Goal: Information Seeking & Learning: Learn about a topic

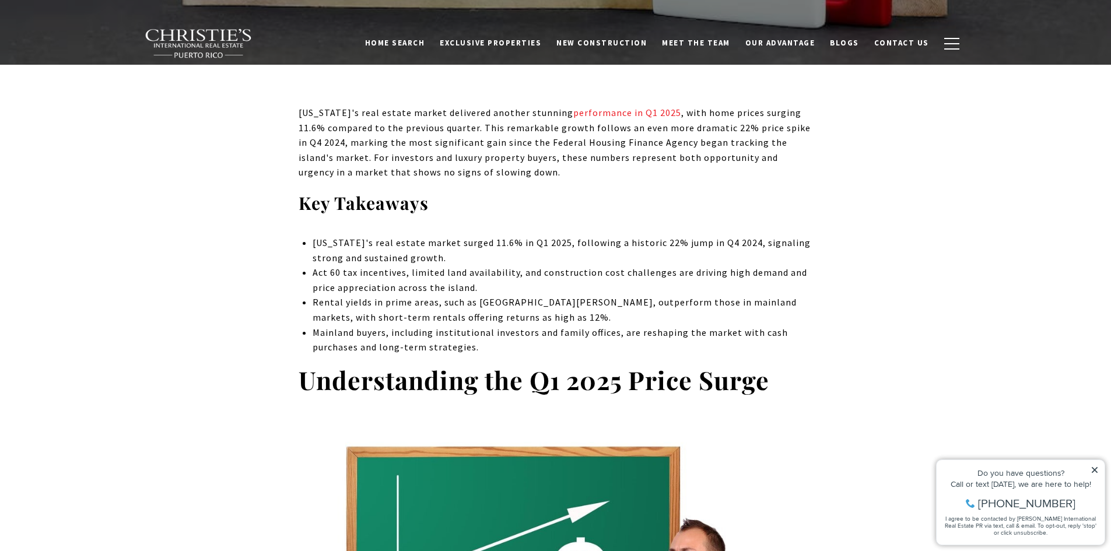
scroll to position [408, 0]
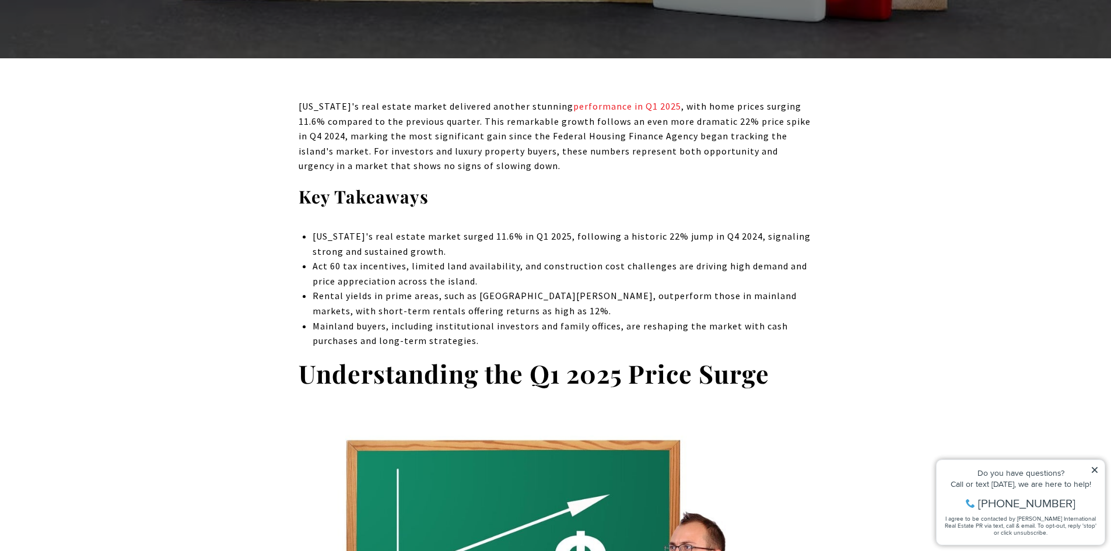
drag, startPoint x: 419, startPoint y: 238, endPoint x: 488, endPoint y: 253, distance: 70.5
click at [488, 253] on li "[US_STATE]'s real estate market surged 11.6% in Q1 2025, following a historic 2…" at bounding box center [563, 244] width 500 height 30
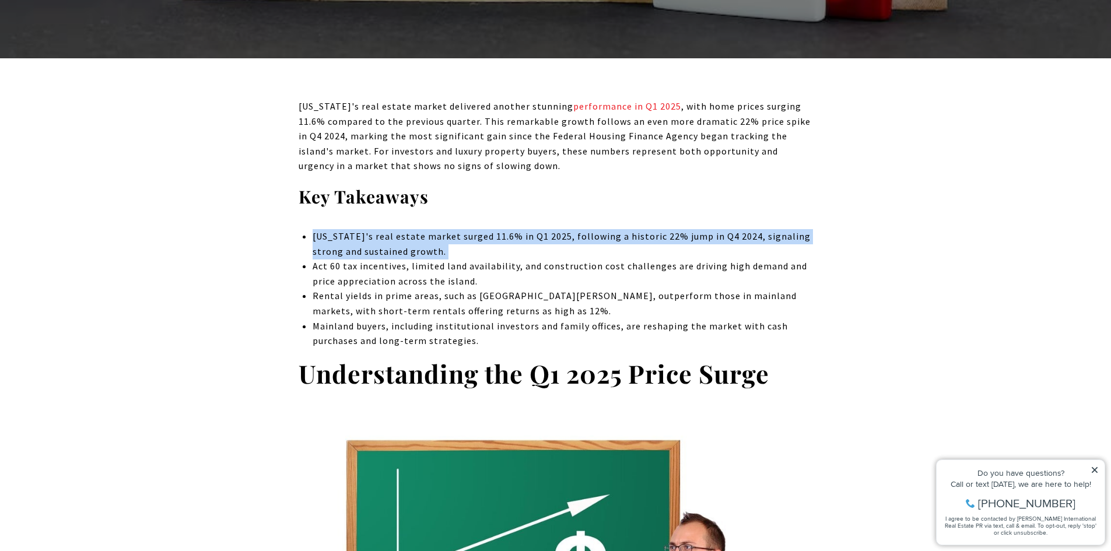
drag, startPoint x: 488, startPoint y: 253, endPoint x: 325, endPoint y: 243, distance: 163.7
click at [325, 243] on li "[US_STATE]'s real estate market surged 11.6% in Q1 2025, following a historic 2…" at bounding box center [563, 244] width 500 height 30
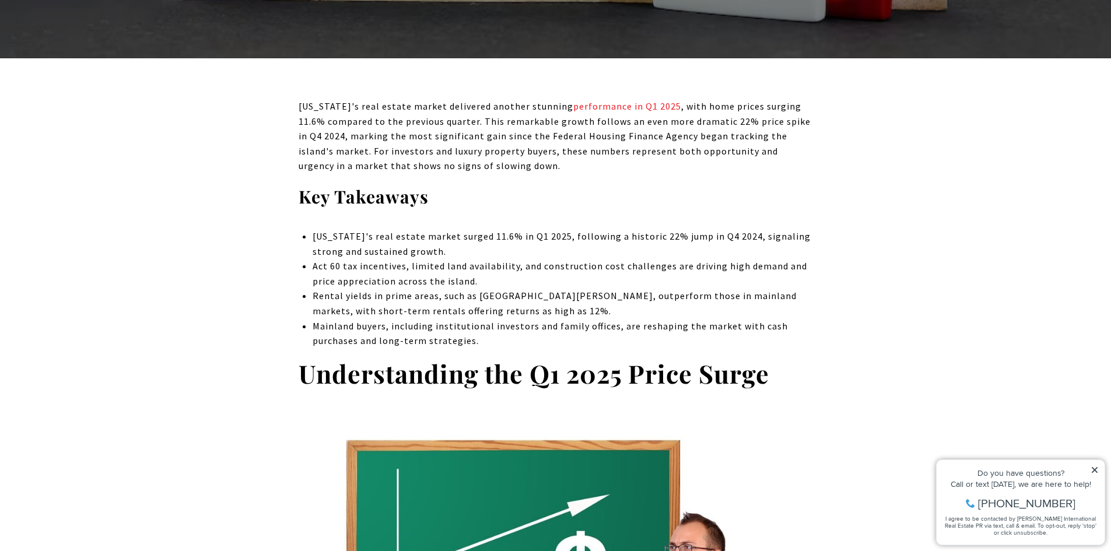
click at [323, 264] on li "Act 60 tax incentives, limited land availability, and construction cost challen…" at bounding box center [563, 274] width 500 height 30
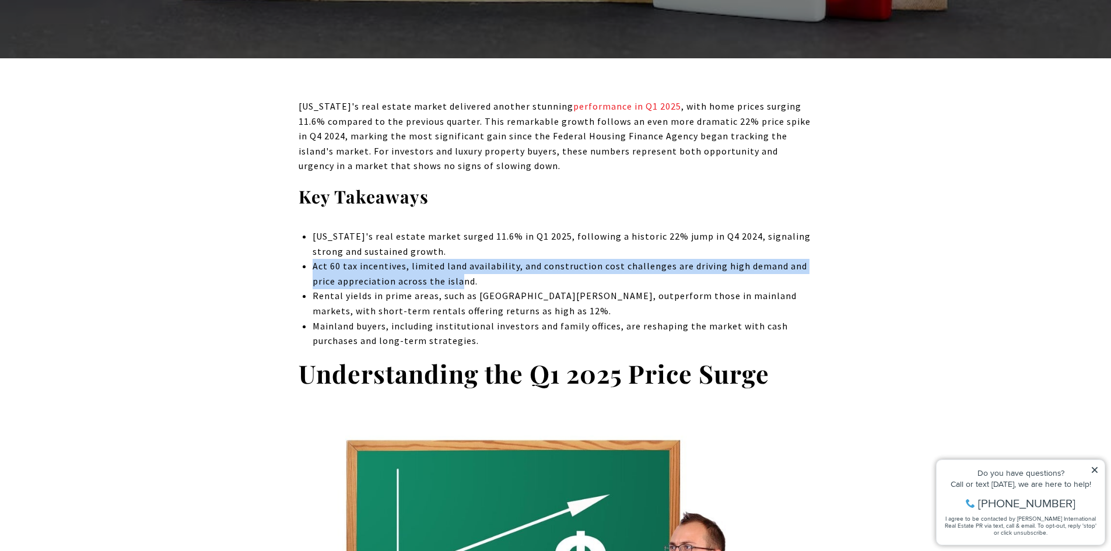
drag, startPoint x: 314, startPoint y: 267, endPoint x: 463, endPoint y: 284, distance: 149.8
click at [463, 284] on li "Act 60 tax incentives, limited land availability, and construction cost challen…" at bounding box center [563, 274] width 500 height 30
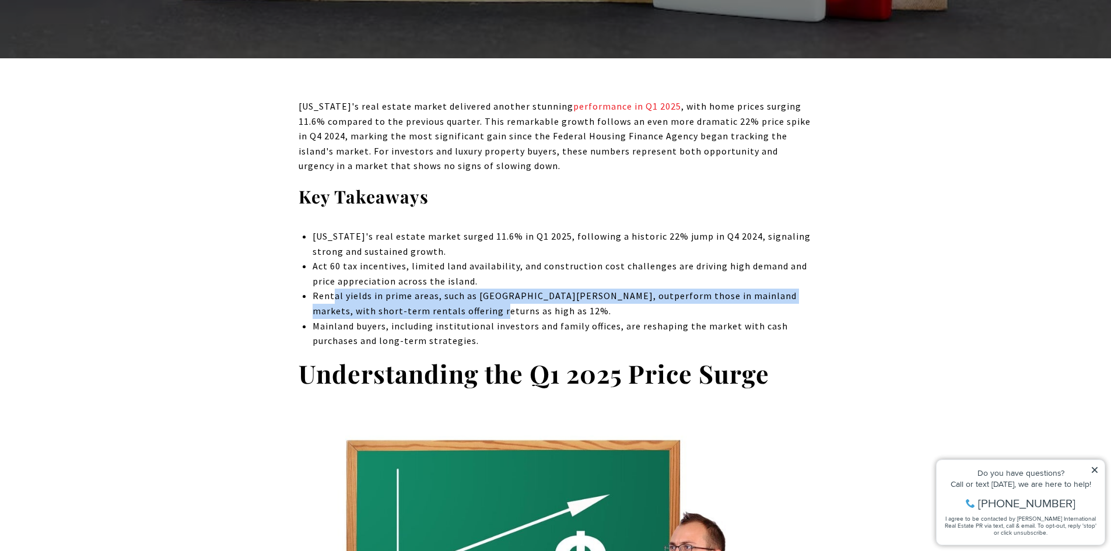
drag, startPoint x: 488, startPoint y: 313, endPoint x: 331, endPoint y: 300, distance: 157.4
click at [331, 300] on li "Rental yields in prime areas, such as [GEOGRAPHIC_DATA][PERSON_NAME], outperfor…" at bounding box center [563, 304] width 500 height 30
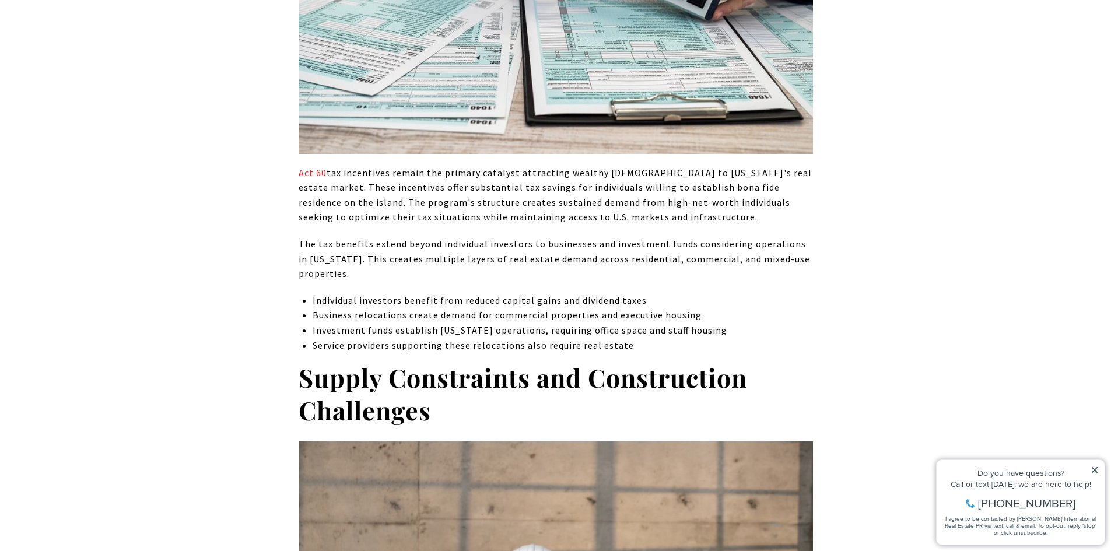
scroll to position [2333, 0]
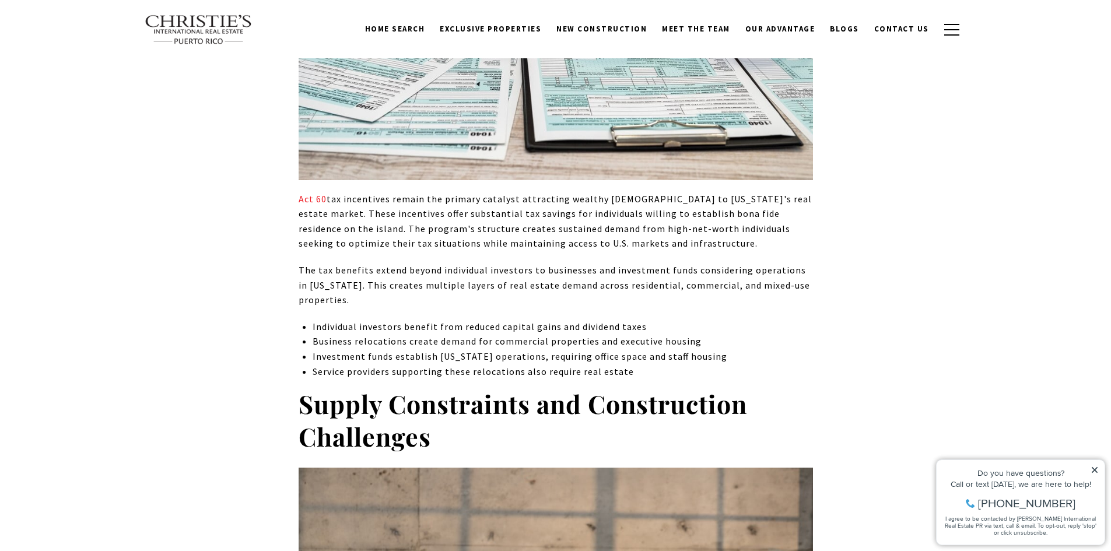
drag, startPoint x: 565, startPoint y: 169, endPoint x: 694, endPoint y: 210, distance: 134.8
click at [694, 210] on p "Act 60 tax incentives remain the primary catalyst attracting wealthy [DEMOGRAPH…" at bounding box center [556, 221] width 514 height 59
click at [671, 209] on p "Act 60 tax incentives remain the primary catalyst attracting wealthy [DEMOGRAPH…" at bounding box center [556, 221] width 514 height 59
drag, startPoint x: 620, startPoint y: 205, endPoint x: 348, endPoint y: 186, distance: 272.5
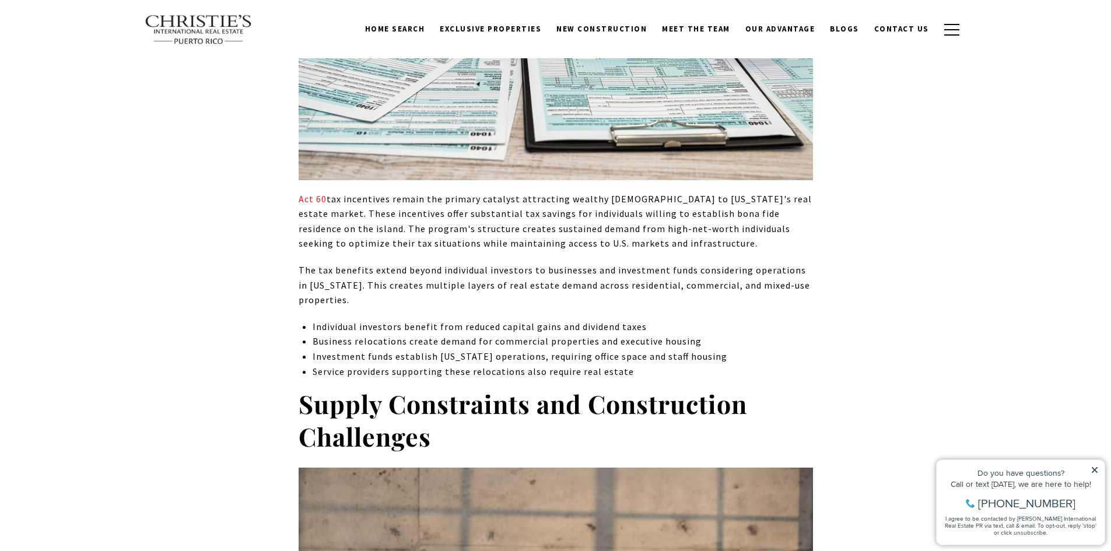
click at [348, 192] on p "Act 60 tax incentives remain the primary catalyst attracting wealthy [DEMOGRAPH…" at bounding box center [556, 221] width 514 height 59
click at [346, 192] on p "Act 60 tax incentives remain the primary catalyst attracting wealthy [DEMOGRAPH…" at bounding box center [556, 221] width 514 height 59
drag, startPoint x: 346, startPoint y: 187, endPoint x: 642, endPoint y: 218, distance: 296.8
click at [639, 218] on p "Act 60 tax incentives remain the primary catalyst attracting wealthy [DEMOGRAPH…" at bounding box center [556, 221] width 514 height 59
click at [653, 218] on p "Act 60 tax incentives remain the primary catalyst attracting wealthy [DEMOGRAPH…" at bounding box center [556, 221] width 514 height 59
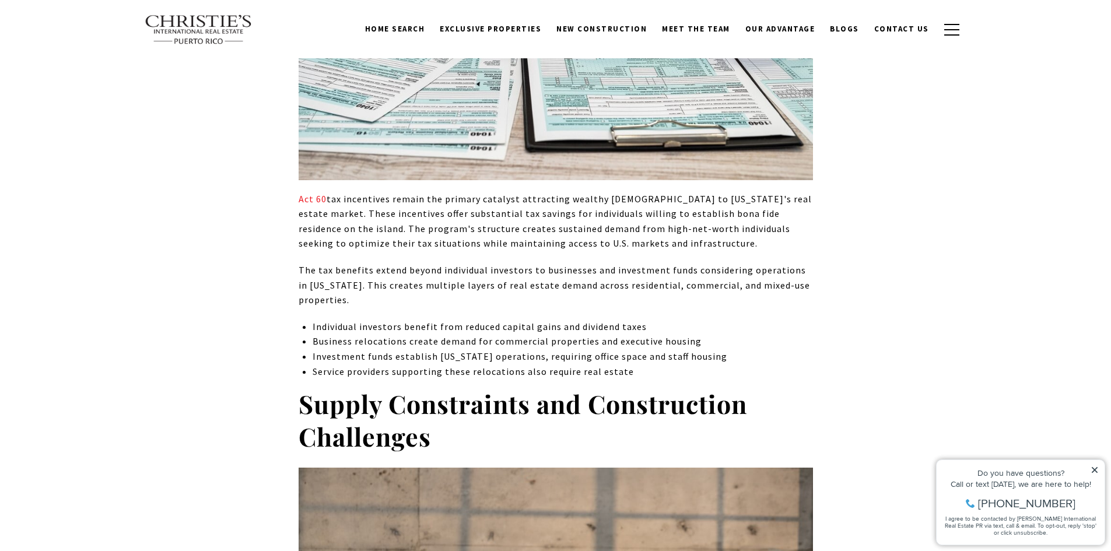
drag, startPoint x: 359, startPoint y: 271, endPoint x: 303, endPoint y: 237, distance: 65.9
click at [303, 263] on p "The tax benefits extend beyond individual investors to businesses and investmen…" at bounding box center [556, 285] width 514 height 45
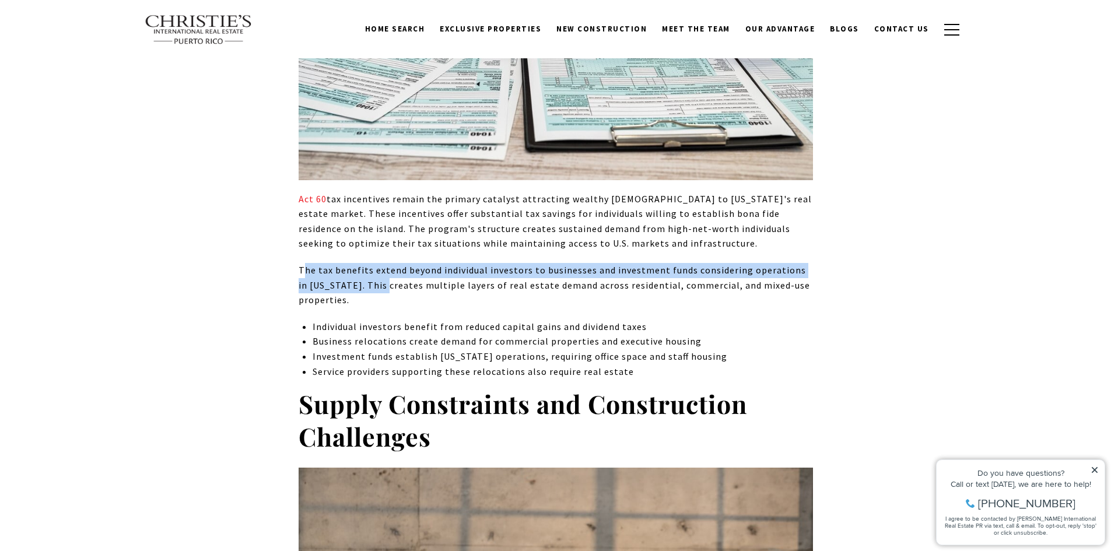
drag, startPoint x: 303, startPoint y: 237, endPoint x: 372, endPoint y: 257, distance: 71.8
click at [372, 263] on p "The tax benefits extend beyond individual investors to businesses and investmen…" at bounding box center [556, 285] width 514 height 45
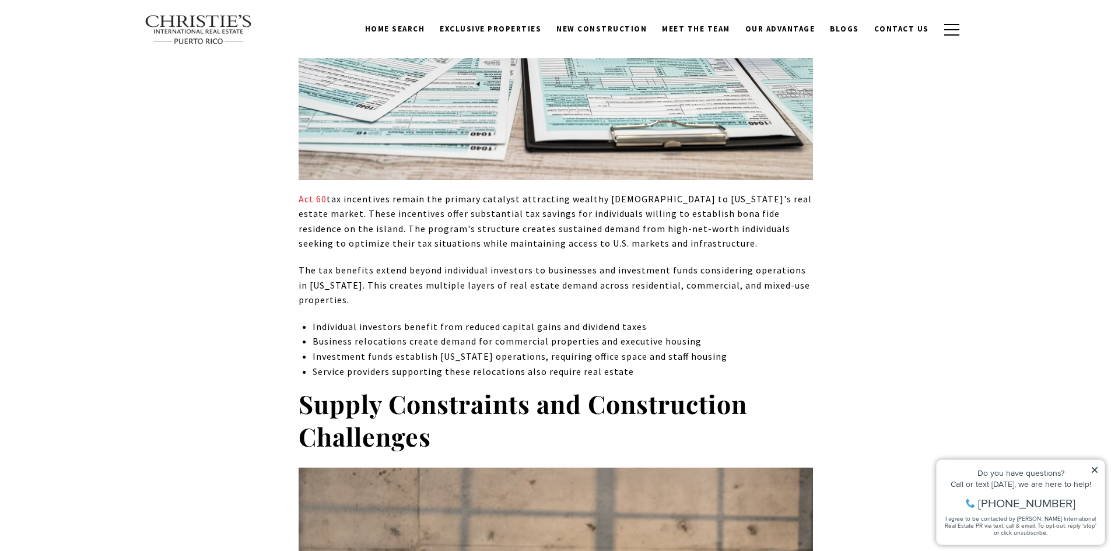
click at [374, 264] on p "The tax benefits extend beyond individual investors to businesses and investmen…" at bounding box center [556, 285] width 514 height 45
drag, startPoint x: 374, startPoint y: 269, endPoint x: 351, endPoint y: 236, distance: 40.1
click at [351, 263] on p "The tax benefits extend beyond individual investors to businesses and investmen…" at bounding box center [556, 285] width 514 height 45
click at [313, 193] on link "Act 60" at bounding box center [313, 199] width 28 height 12
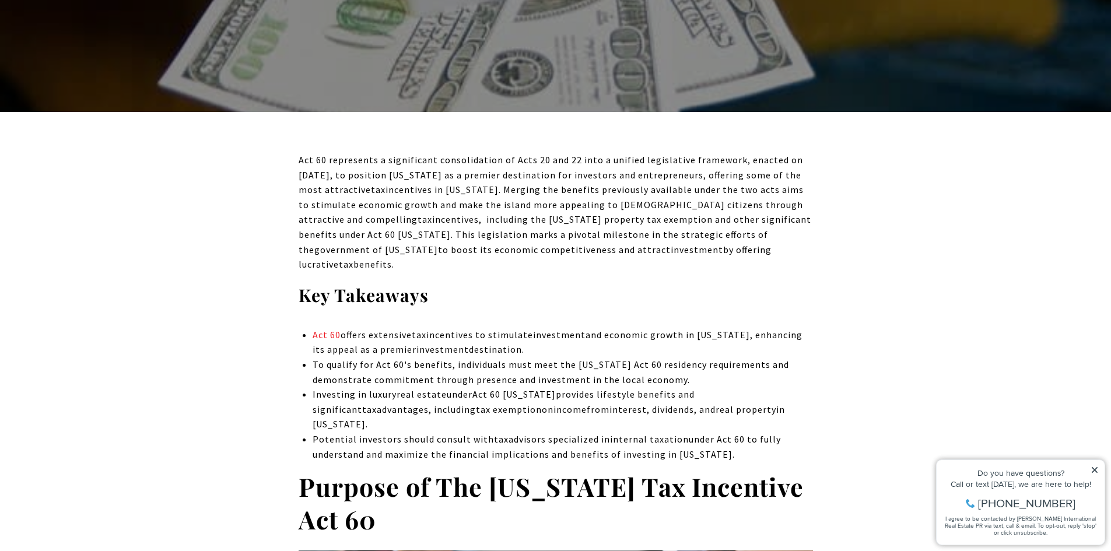
scroll to position [350, 0]
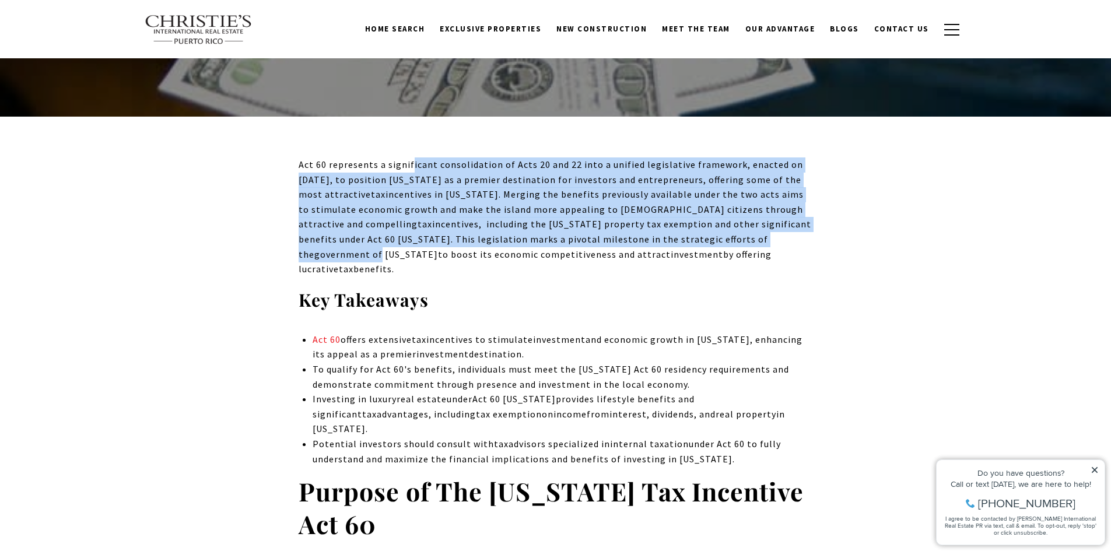
drag, startPoint x: 435, startPoint y: 163, endPoint x: 706, endPoint y: 244, distance: 283.1
click at [705, 242] on p "Act 60 represents a significant consolidation of Acts 20 and 22 into a unified …" at bounding box center [556, 217] width 514 height 120
click at [575, 188] on span "incentives in [US_STATE]. Merging the benefits previously available under the t…" at bounding box center [551, 208] width 505 height 41
drag, startPoint x: 745, startPoint y: 429, endPoint x: 344, endPoint y: 324, distance: 414.8
click at [344, 332] on ul "Act 60 offers extensive tax incentives to stimulate investment and economic gro…" at bounding box center [563, 399] width 500 height 134
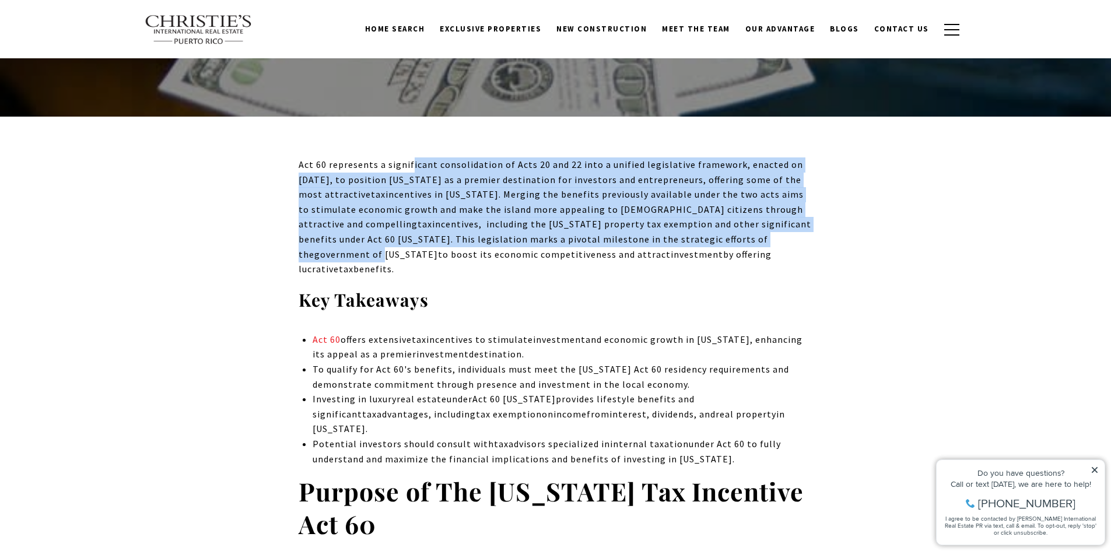
click at [442, 375] on div "To qualify for Act 60's benefits, individuals must meet the [US_STATE] Act 60 r…" at bounding box center [563, 377] width 500 height 30
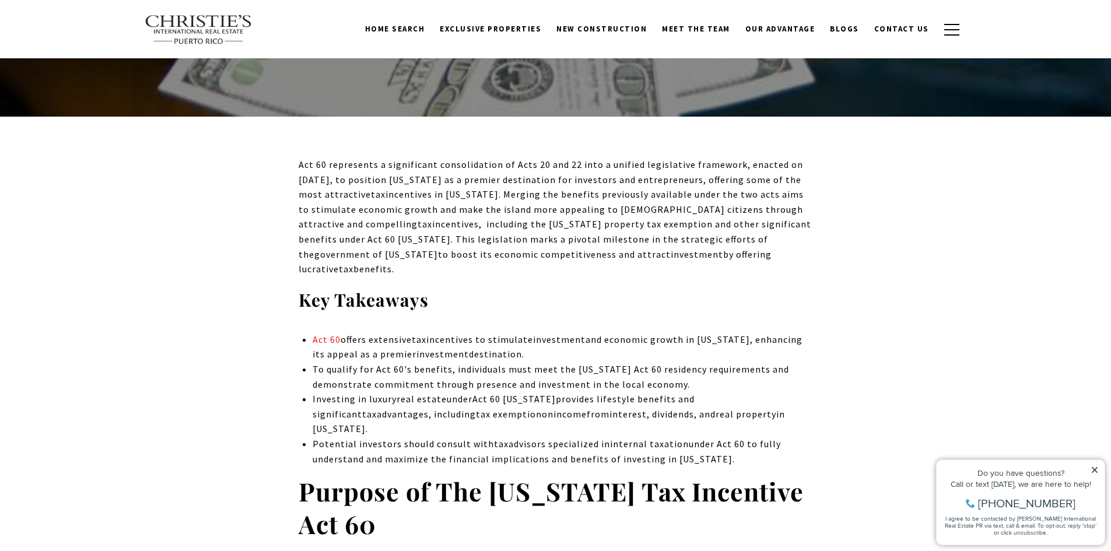
scroll to position [583, 0]
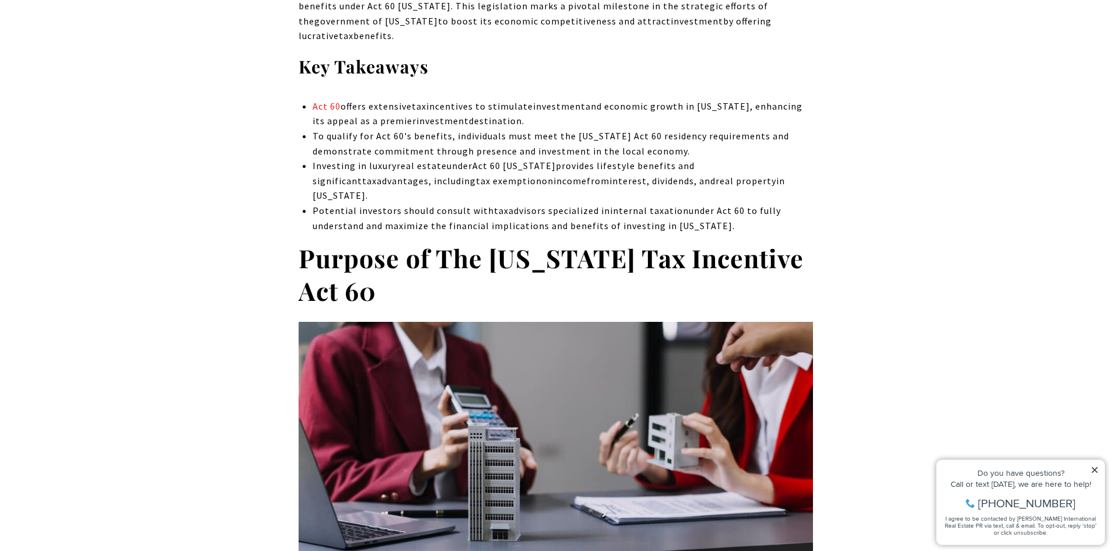
drag, startPoint x: 391, startPoint y: 260, endPoint x: 380, endPoint y: 234, distance: 28.2
click at [380, 242] on h2 "Purpose of The [US_STATE] Tax Incentive Act 60" at bounding box center [556, 274] width 514 height 65
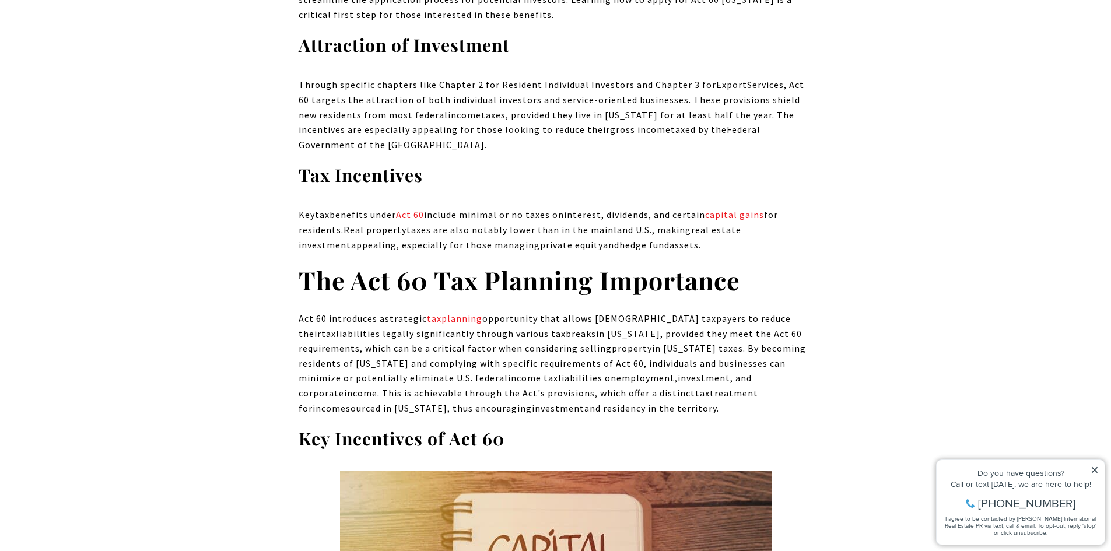
scroll to position [1225, 0]
